Goal: Obtain resource: Obtain resource

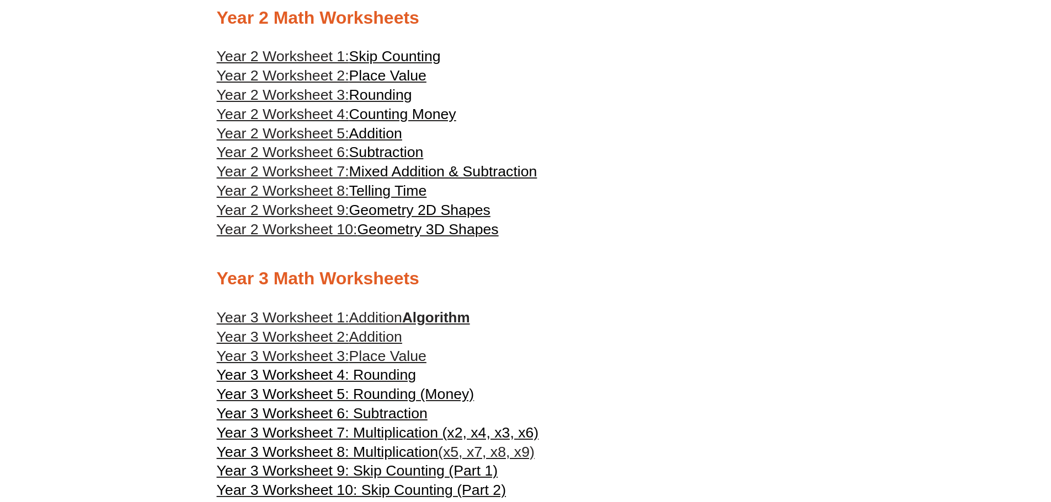
scroll to position [938, 0]
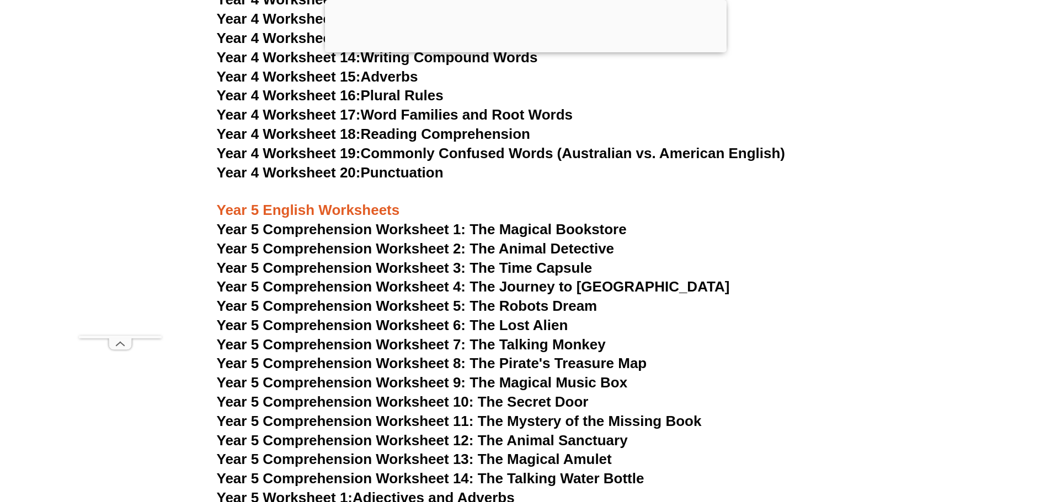
scroll to position [5129, 0]
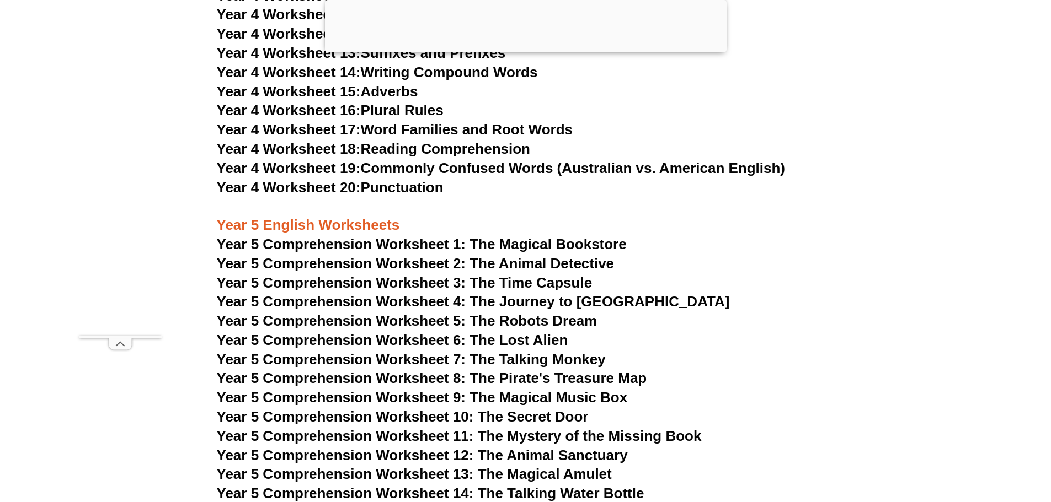
click at [588, 298] on span "Year 5 Comprehension Worksheet 4: The Journey to [GEOGRAPHIC_DATA]" at bounding box center [473, 301] width 513 height 17
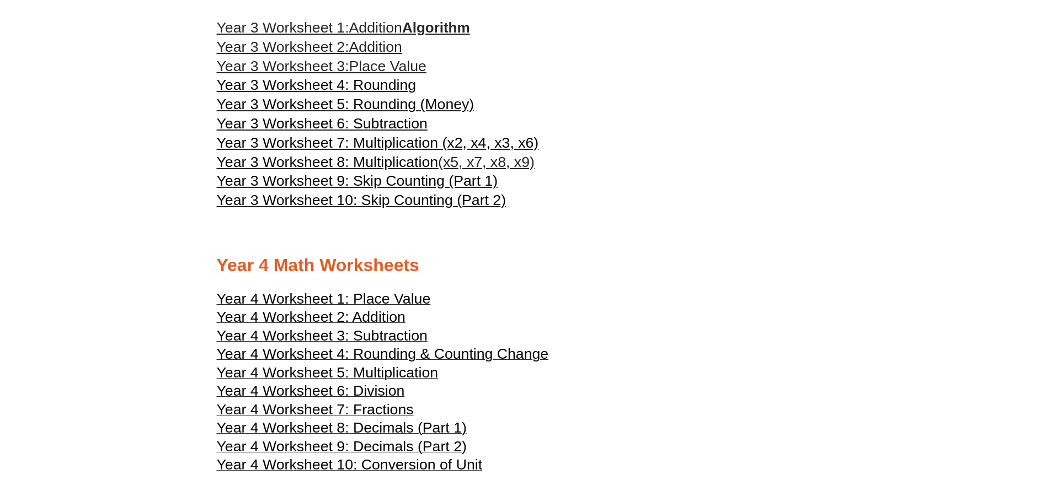
scroll to position [1265, 0]
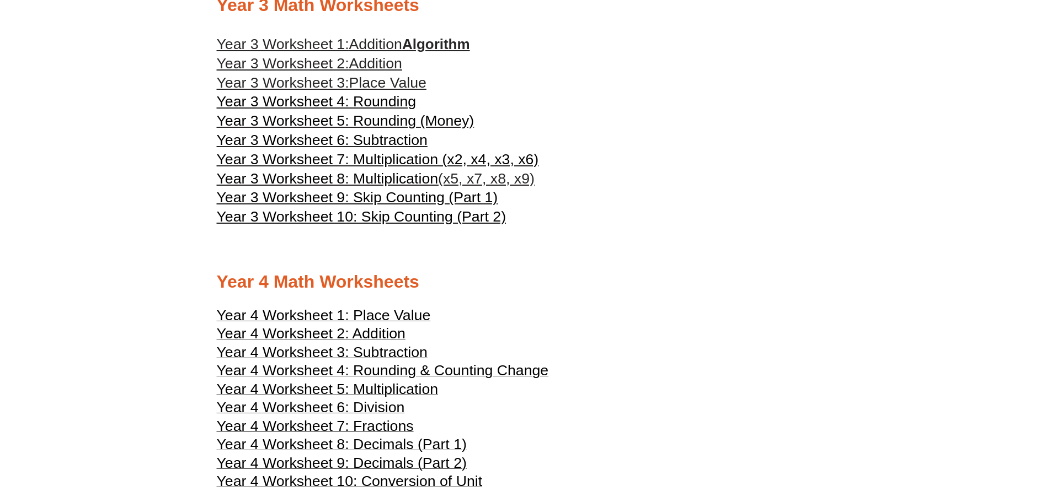
click at [410, 148] on span "Year 3 Worksheet 6: Subtraction" at bounding box center [322, 140] width 211 height 17
